Goal: Information Seeking & Learning: Get advice/opinions

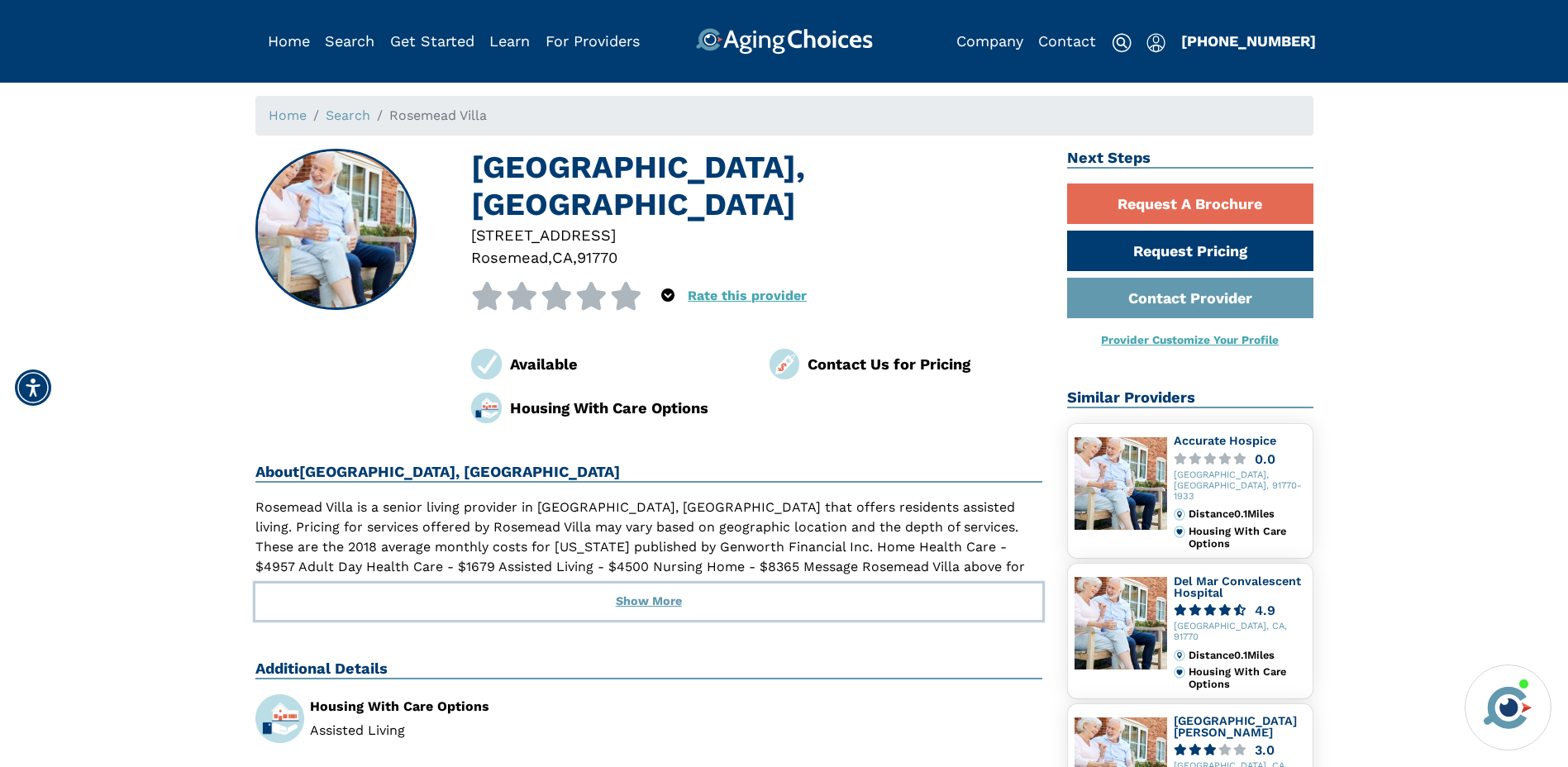
click at [651, 583] on button "Show More" at bounding box center [649, 602] width 788 height 36
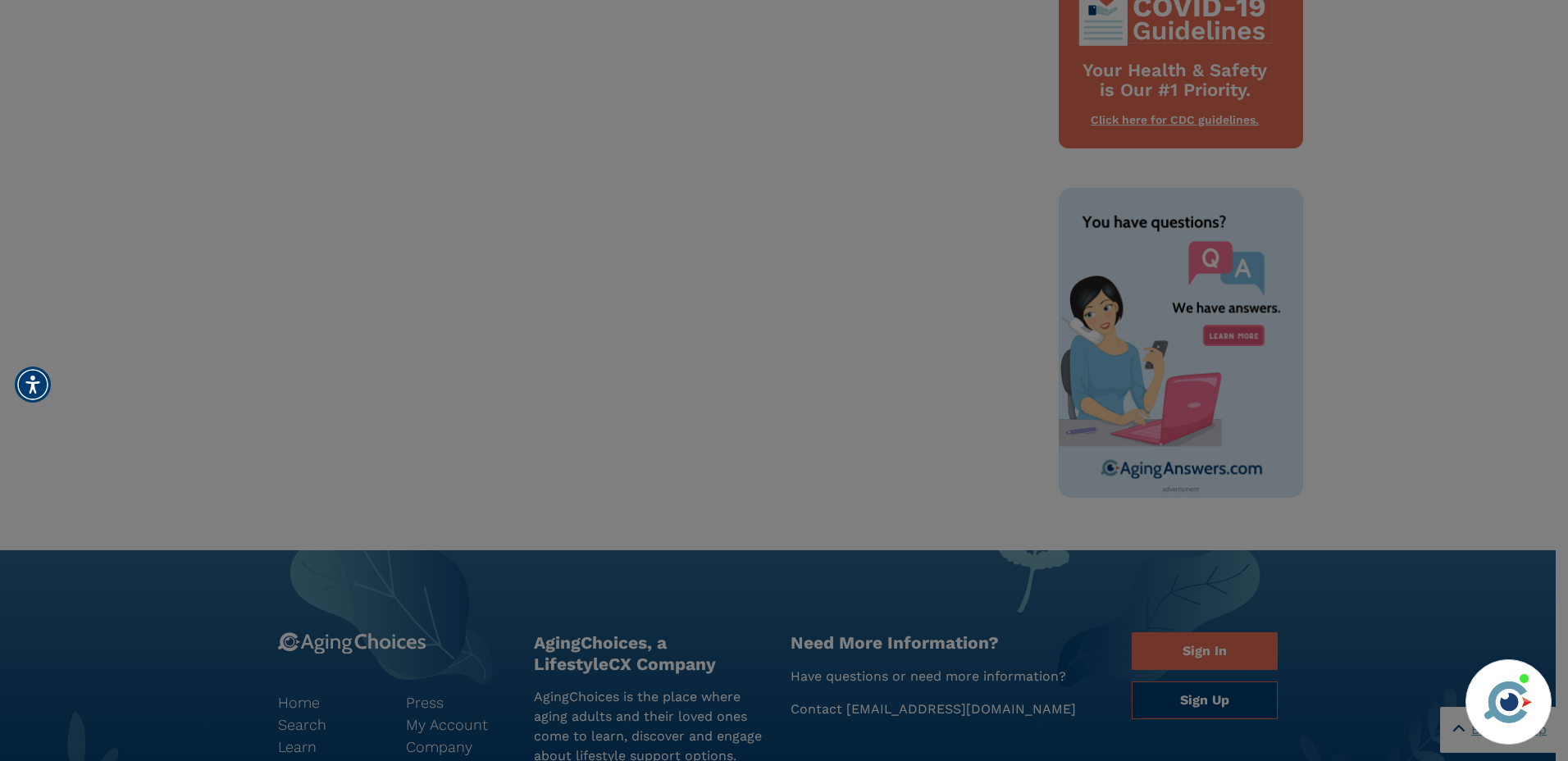
scroll to position [888, 0]
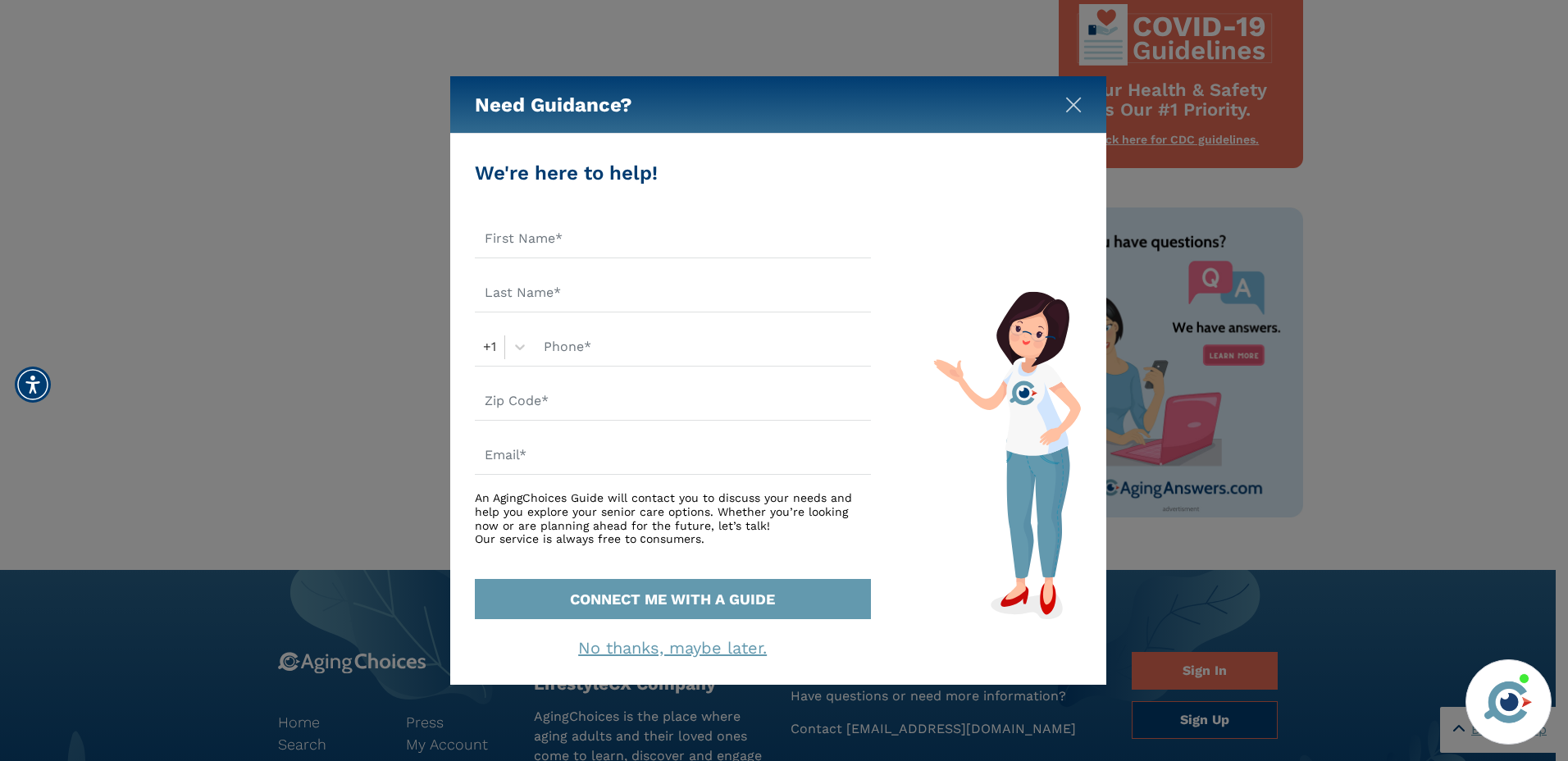
click at [1071, 105] on img "Close" at bounding box center [1073, 105] width 16 height 16
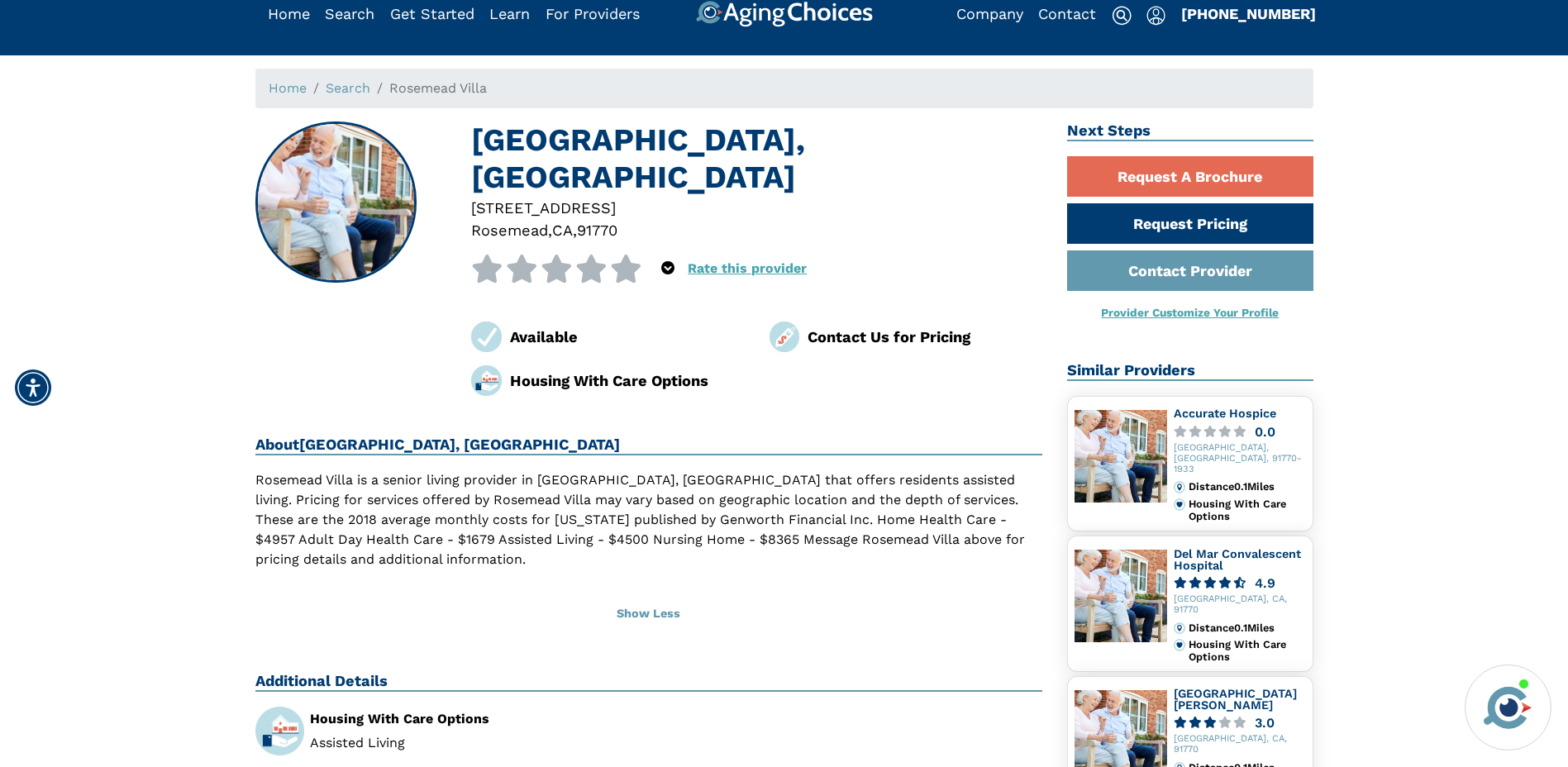
scroll to position [0, 0]
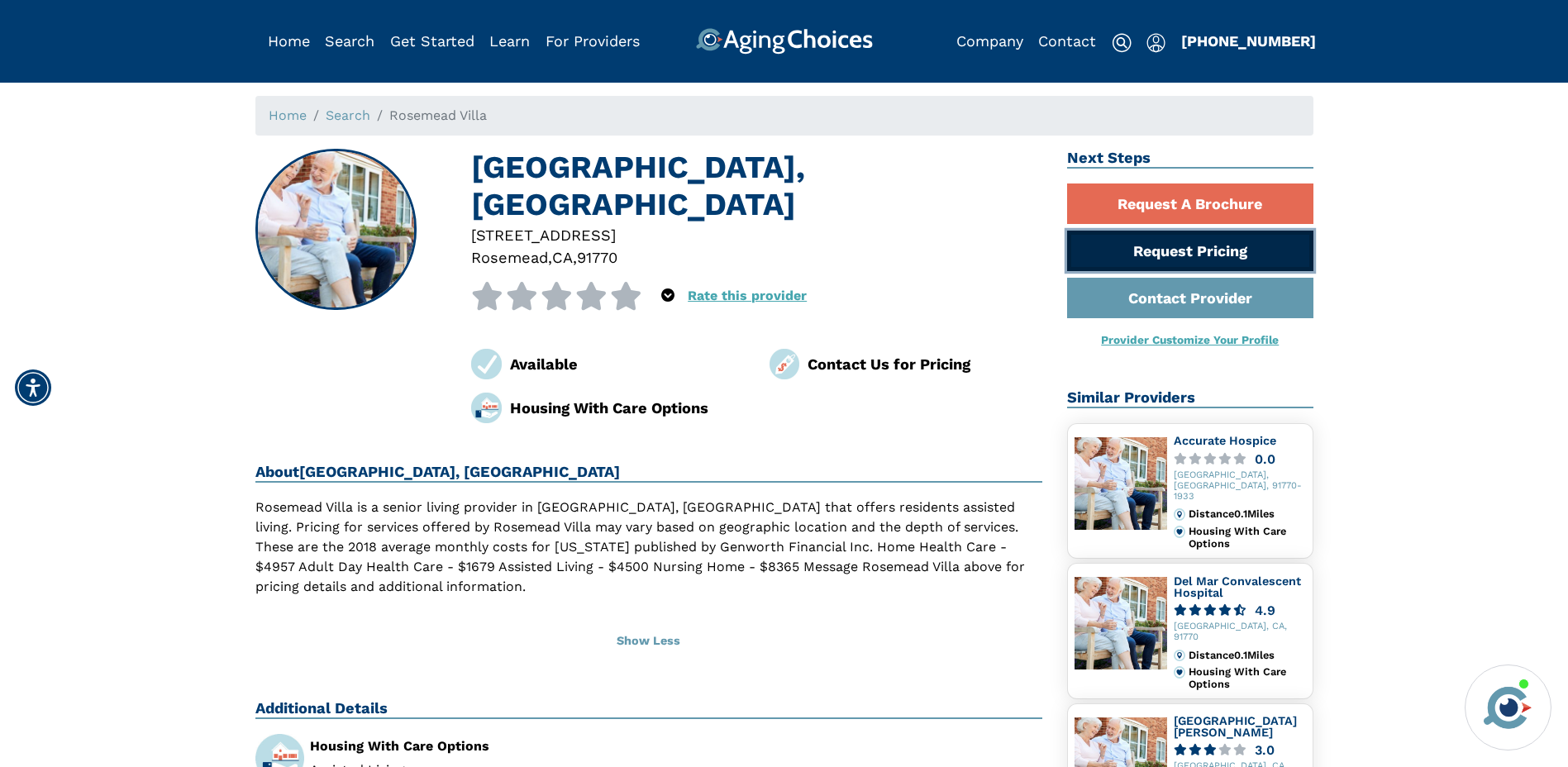
click at [1164, 250] on link "Request Pricing" at bounding box center [1190, 251] width 246 height 41
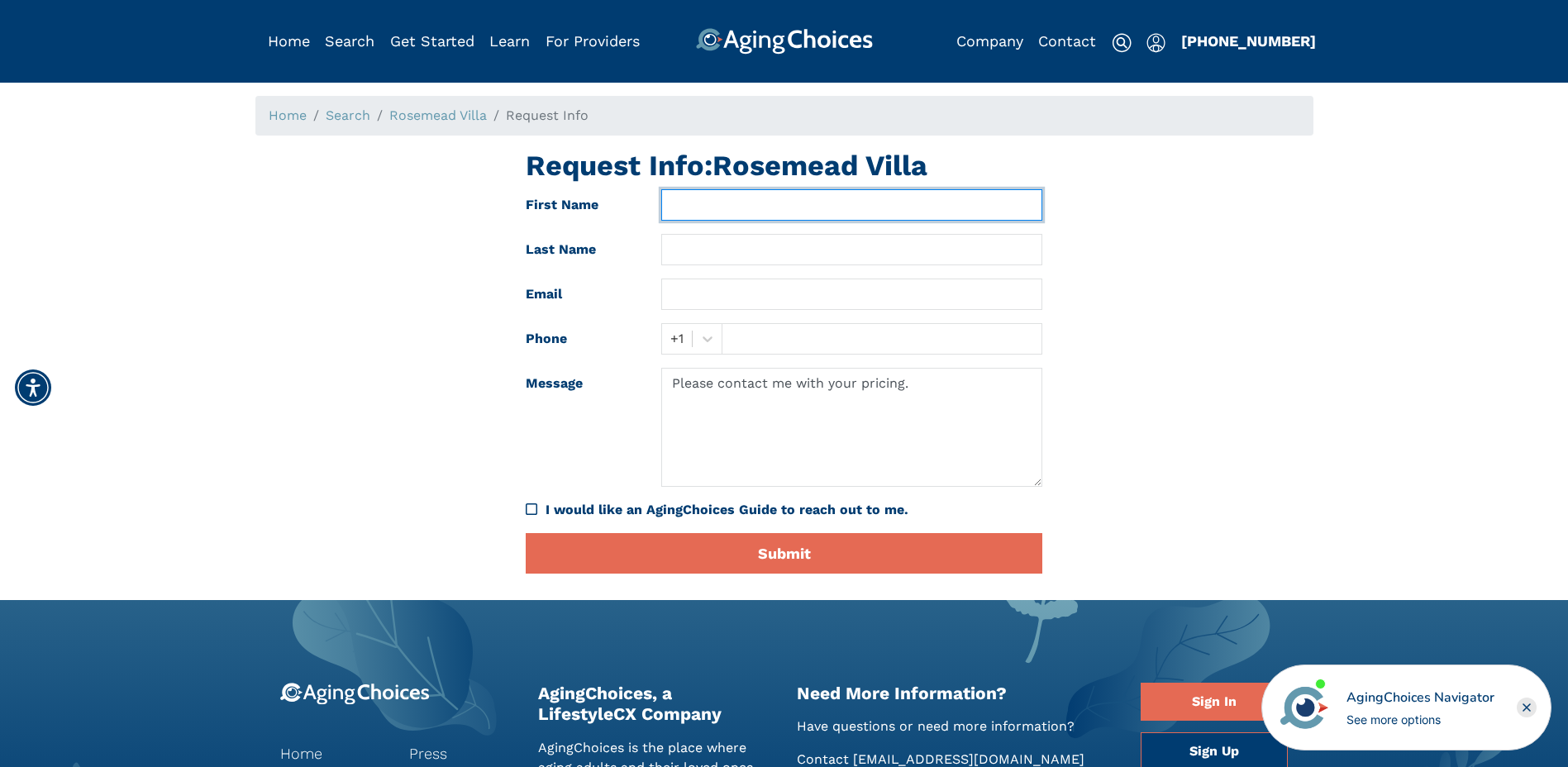
click at [738, 204] on input "text" at bounding box center [851, 204] width 381 height 32
type input "Samantha"
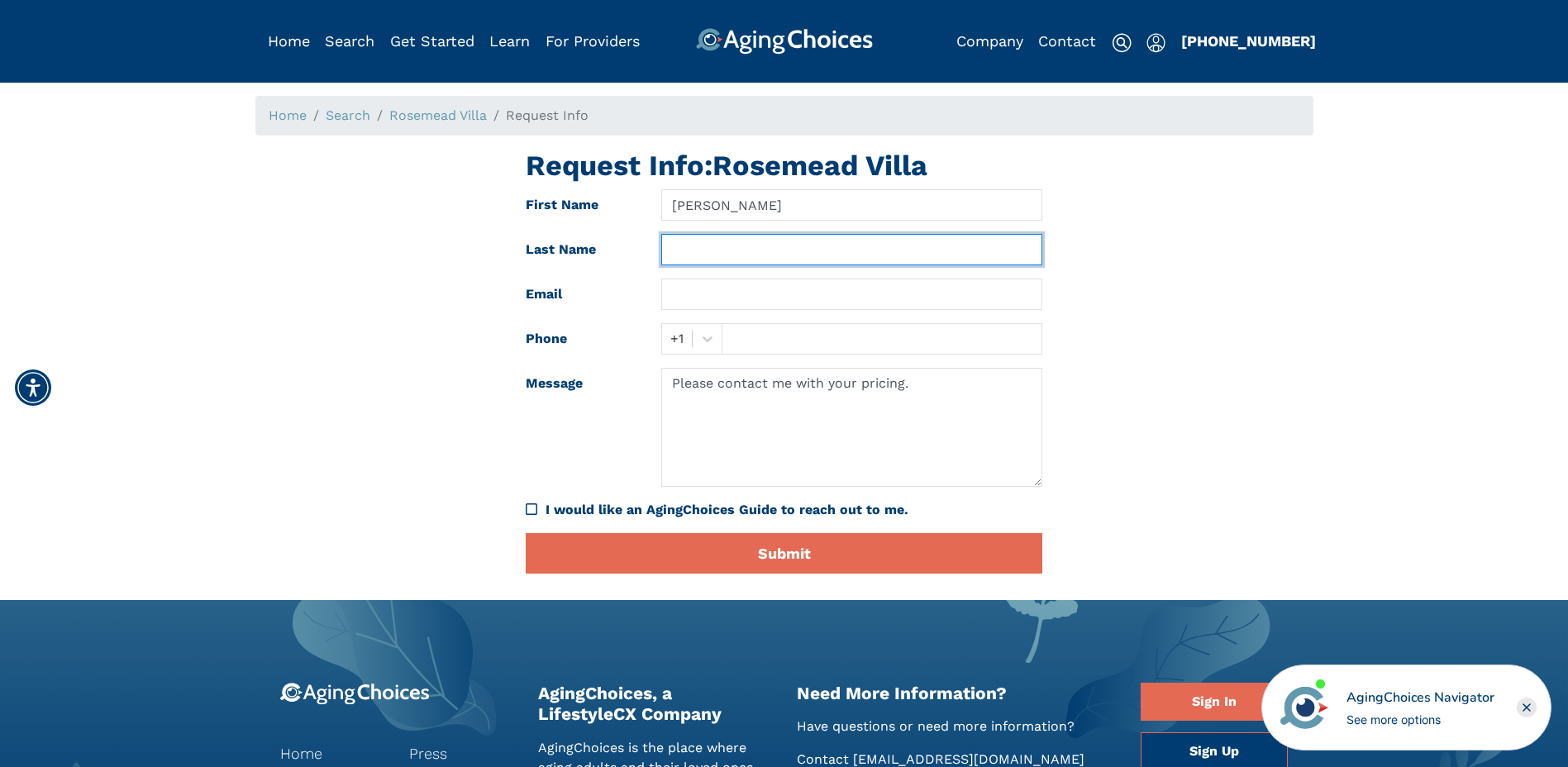
type input "Serrato"
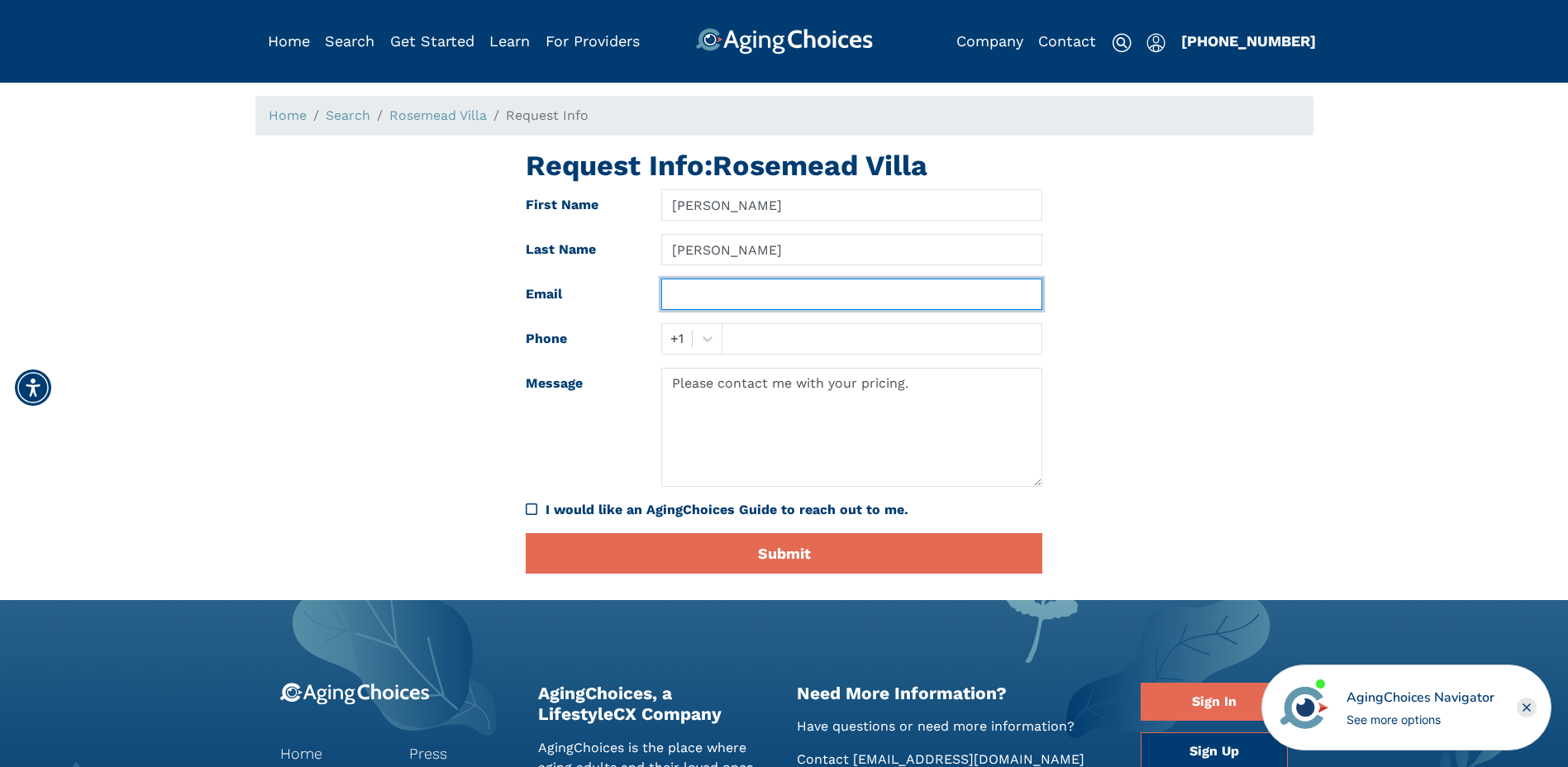
type input "sserrato@dmh.lacounty.gov"
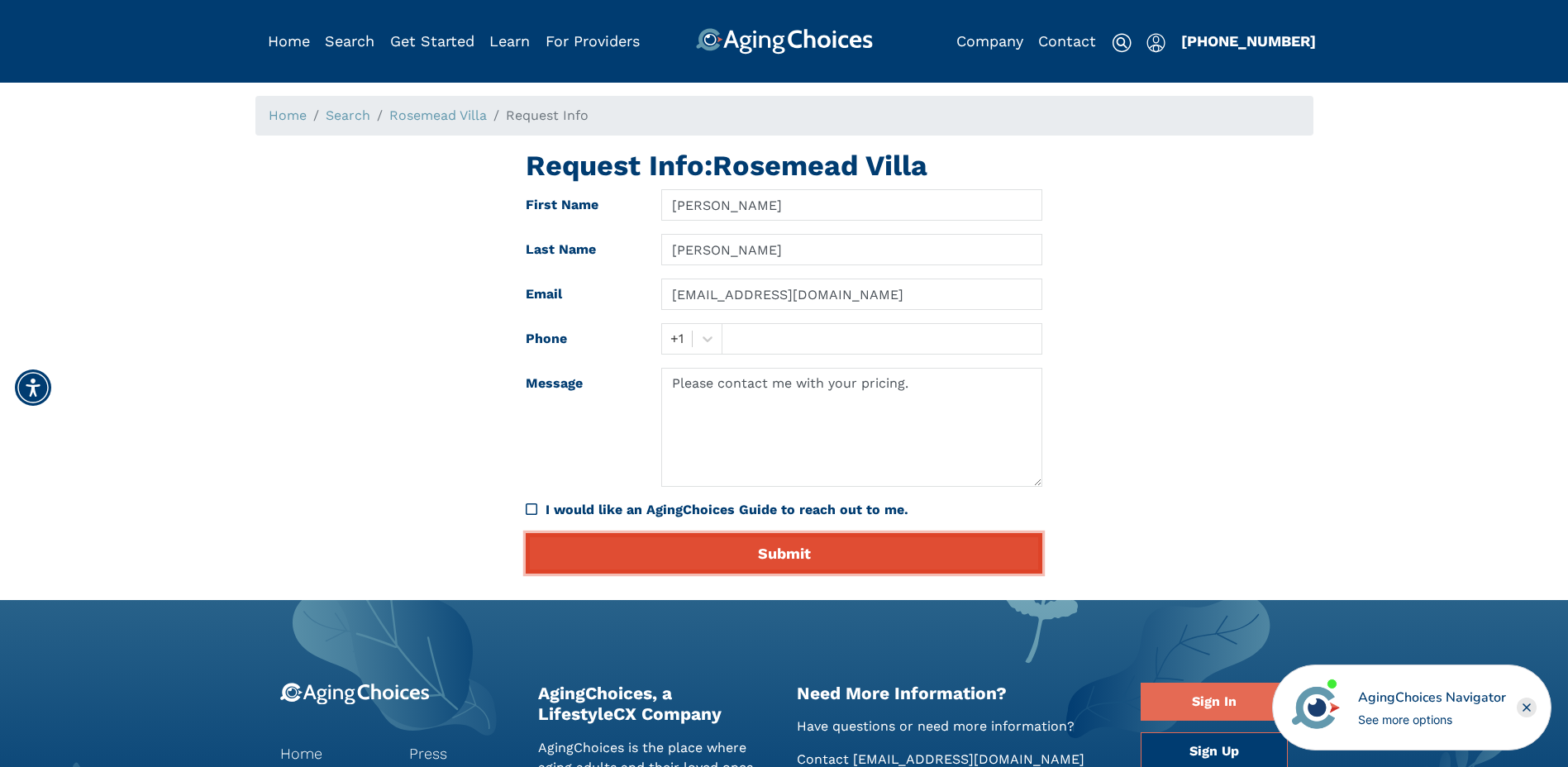
click at [779, 550] on button "Submit" at bounding box center [784, 553] width 517 height 41
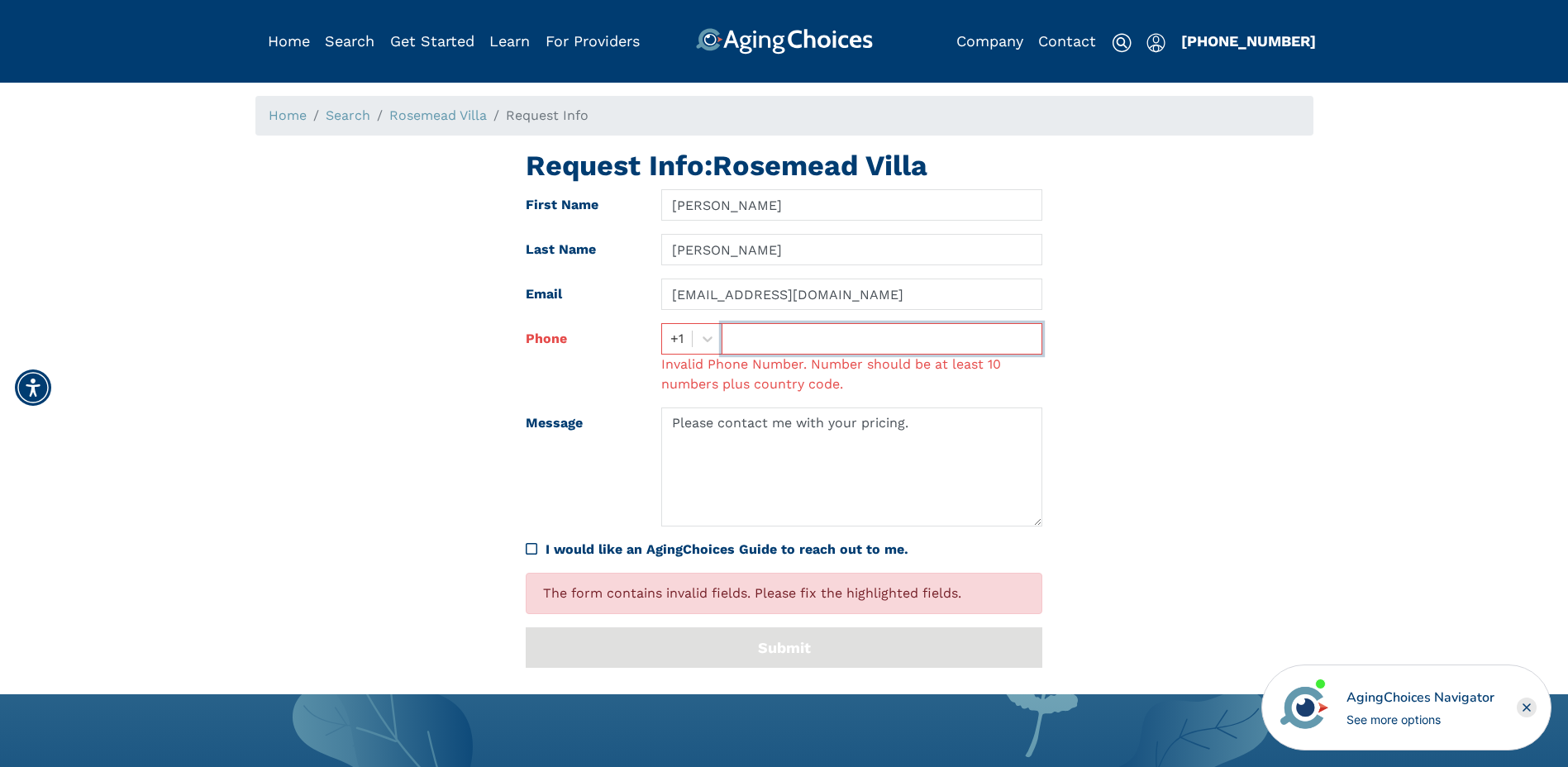
click at [776, 341] on input "text" at bounding box center [881, 339] width 321 height 32
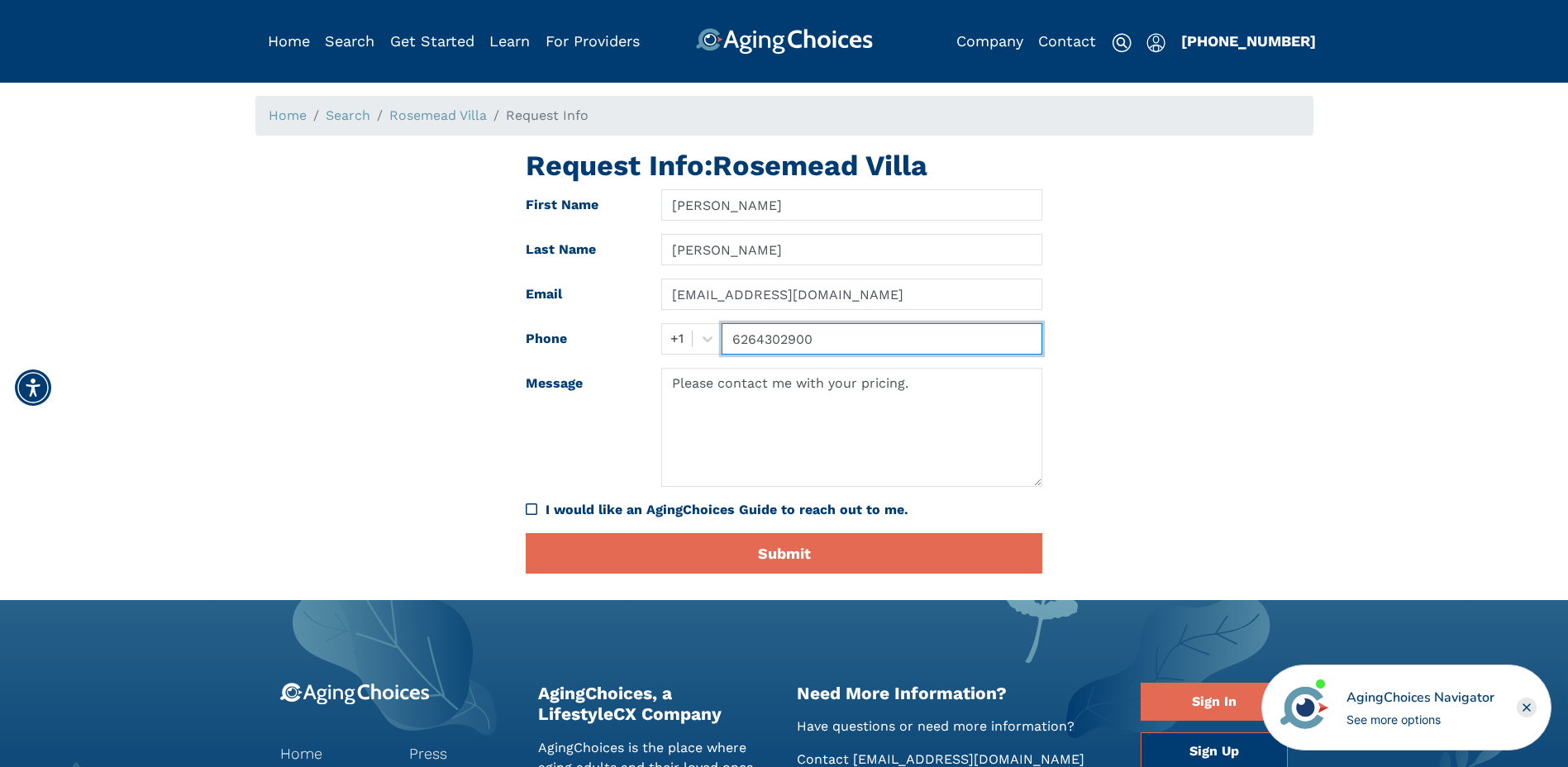
type input "6264302900"
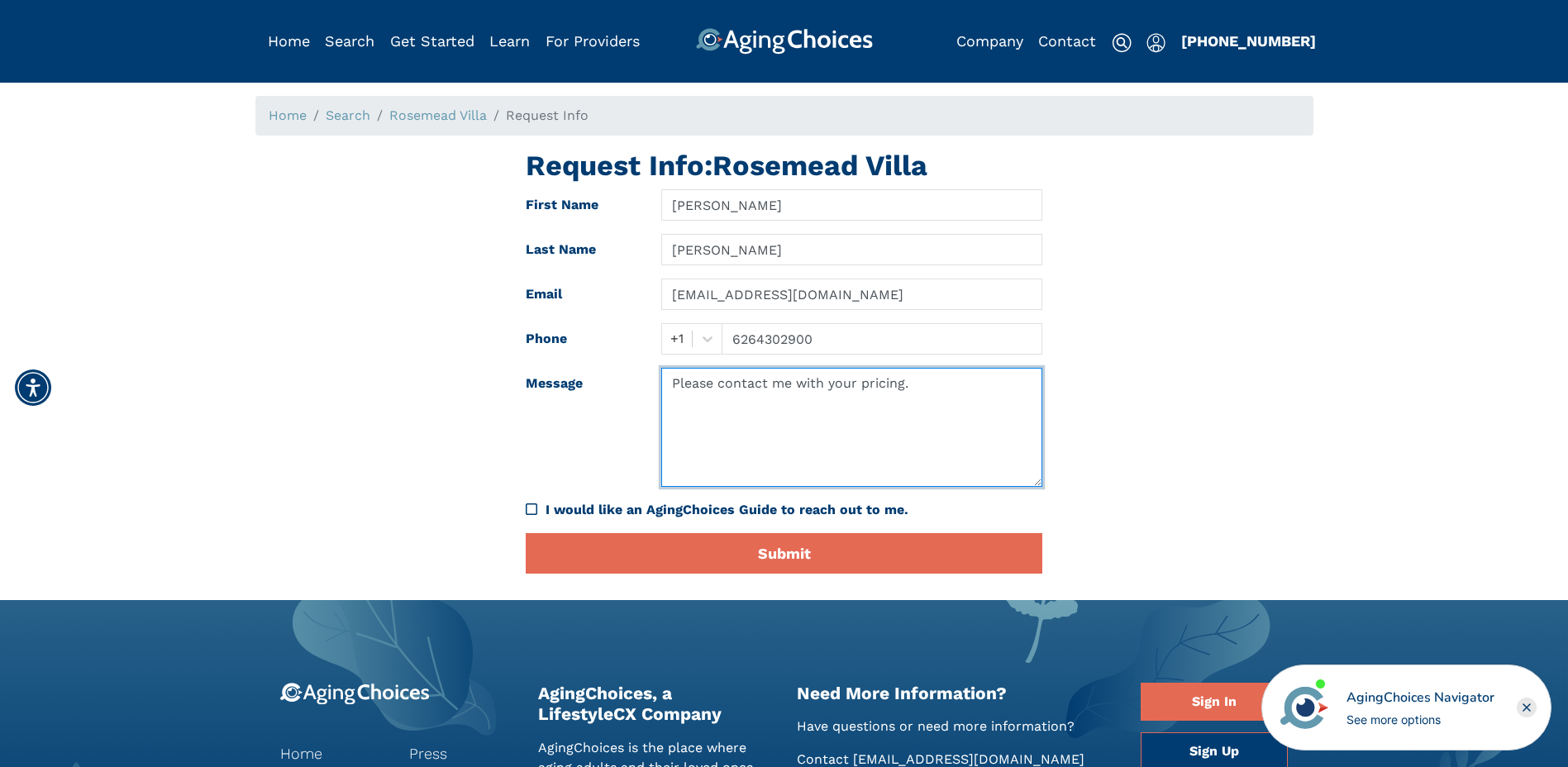
click at [957, 392] on textarea "Please contact me with your pricing." at bounding box center [851, 427] width 381 height 119
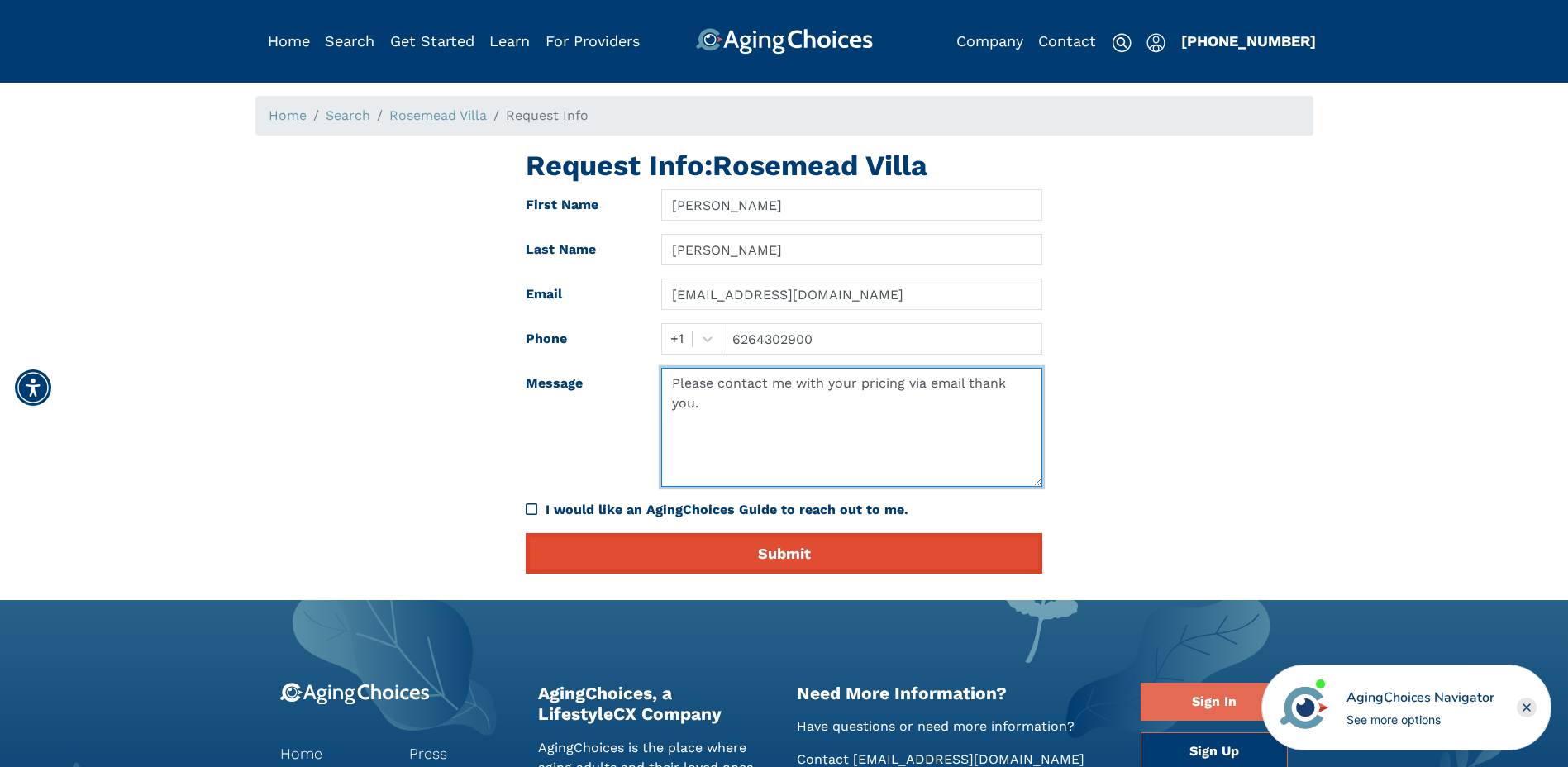
type textarea "Please contact me with your pricing via email thank you."
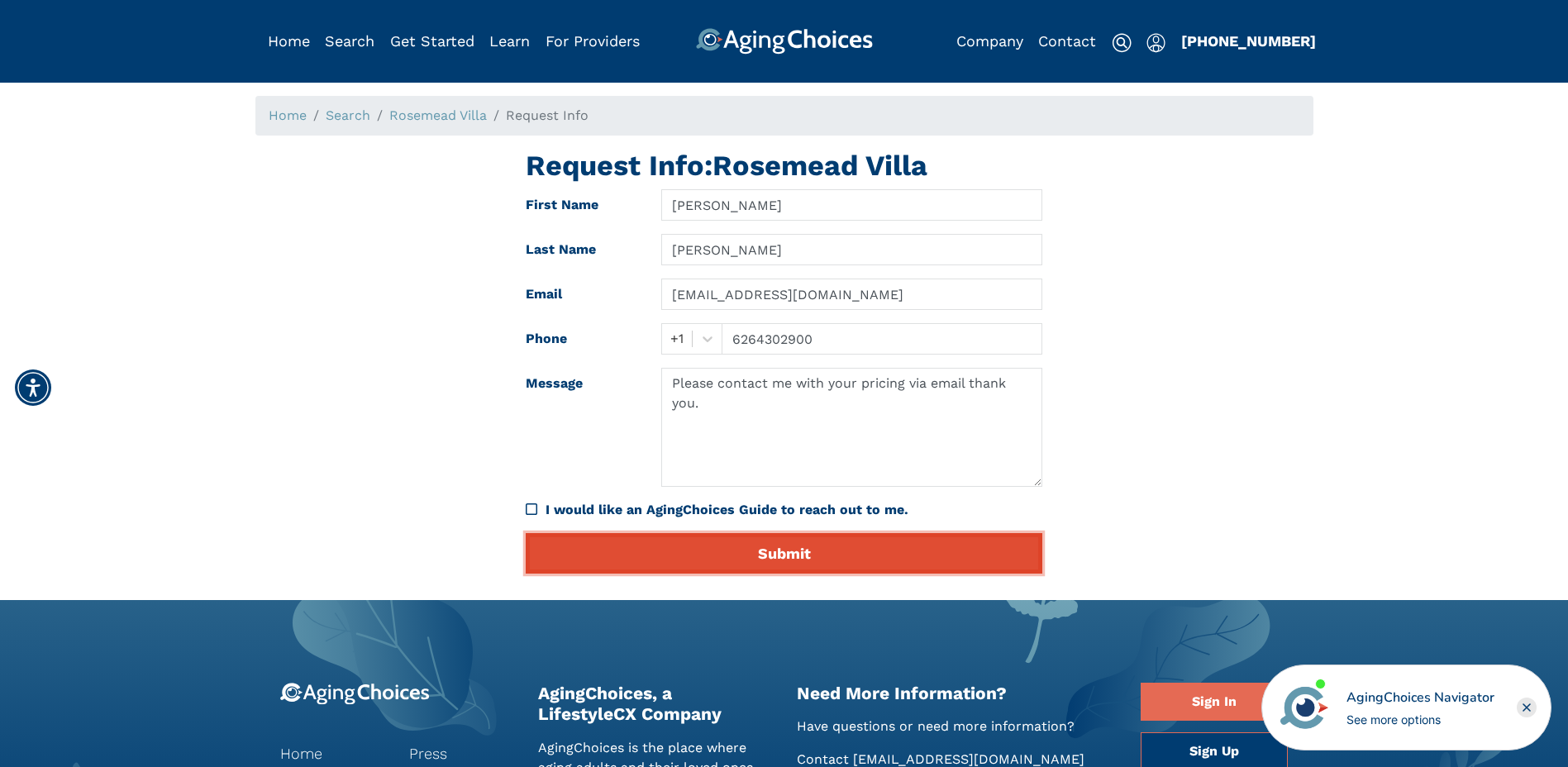
click at [776, 559] on button "Submit" at bounding box center [784, 553] width 517 height 41
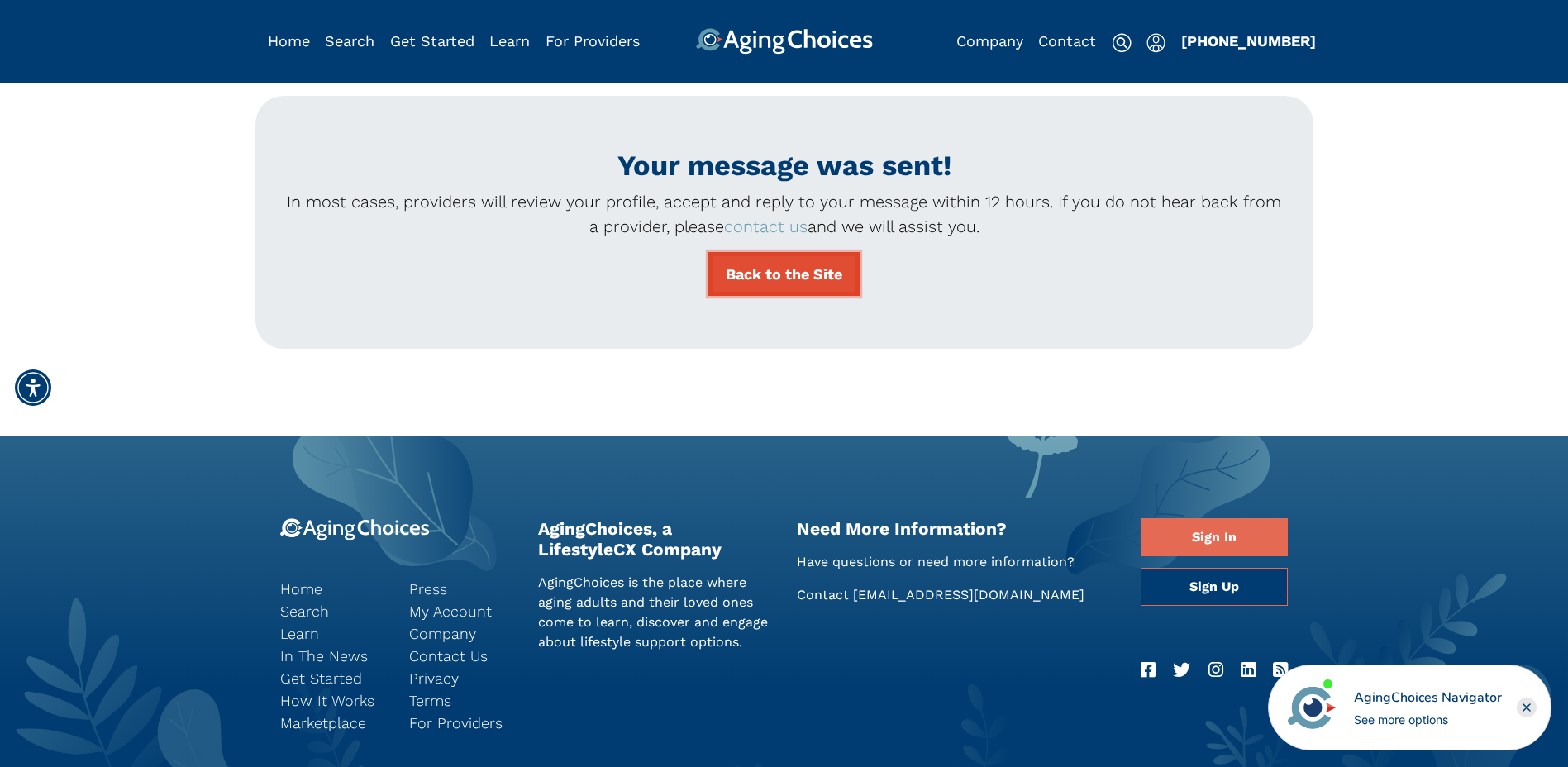
click at [815, 277] on link "Back to the Site" at bounding box center [784, 274] width 152 height 44
